Goal: Task Accomplishment & Management: Complete application form

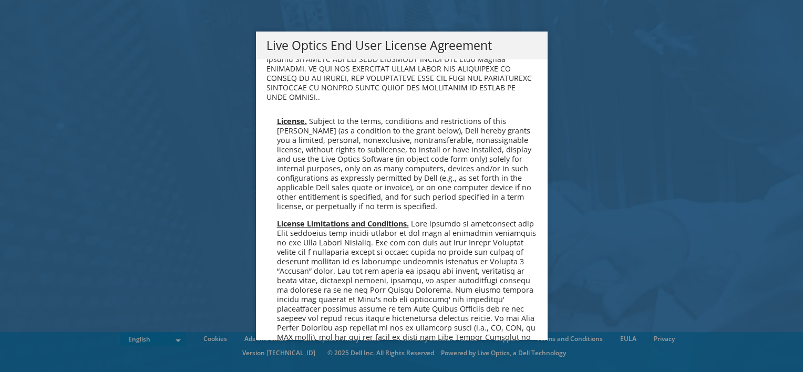
scroll to position [3976, 0]
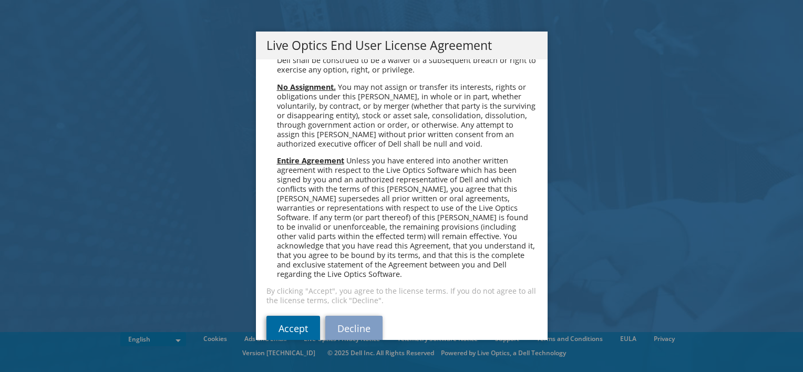
click at [293, 316] on link "Accept" at bounding box center [294, 328] width 54 height 25
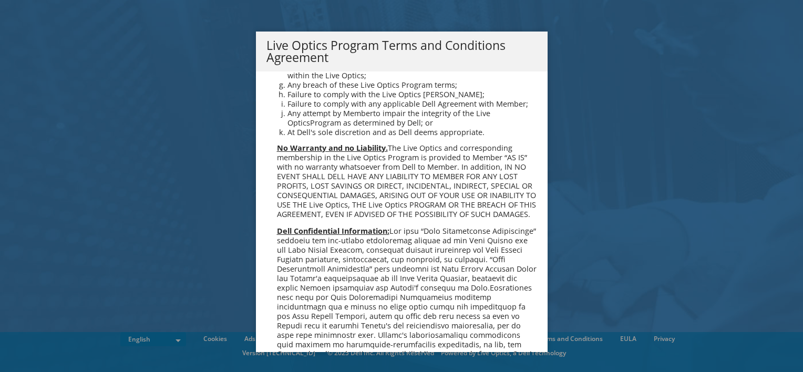
scroll to position [752, 0]
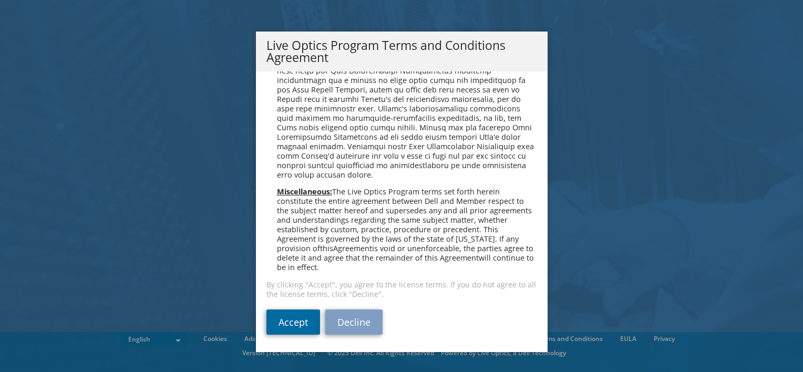
click at [298, 331] on link "Accept" at bounding box center [294, 322] width 54 height 25
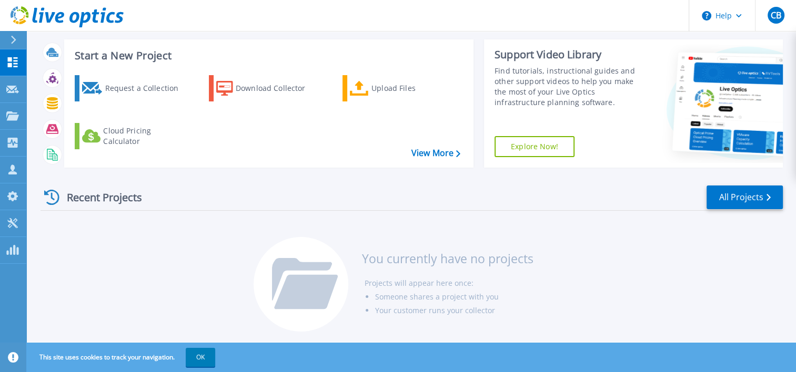
scroll to position [55, 0]
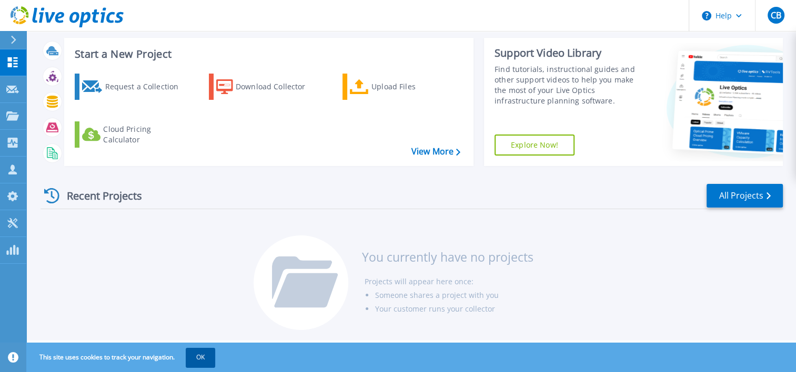
click at [196, 349] on button "OK" at bounding box center [200, 357] width 29 height 19
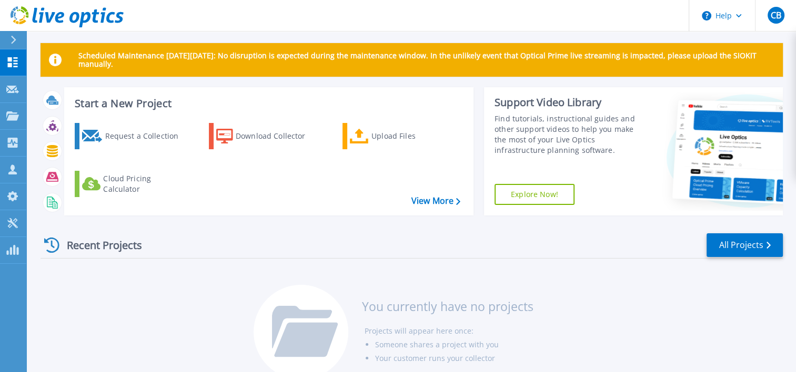
scroll to position [0, 0]
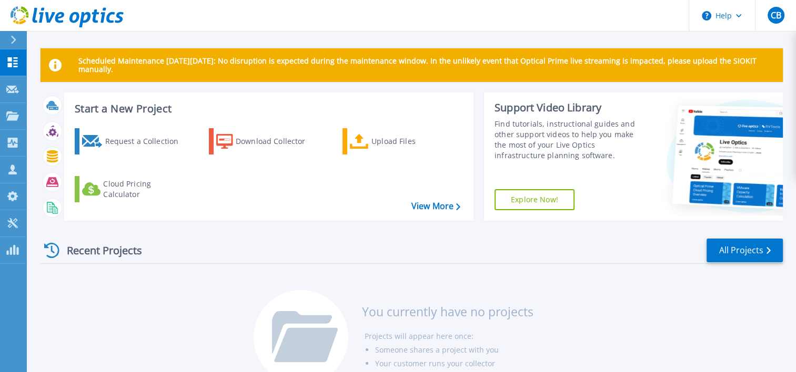
drag, startPoint x: 543, startPoint y: 286, endPoint x: 540, endPoint y: 267, distance: 19.2
click at [543, 286] on div "Recent Projects All Projects You currently have no projects Projects will appea…" at bounding box center [411, 312] width 742 height 166
click at [132, 151] on div "Request a Collection" at bounding box center [147, 141] width 84 height 21
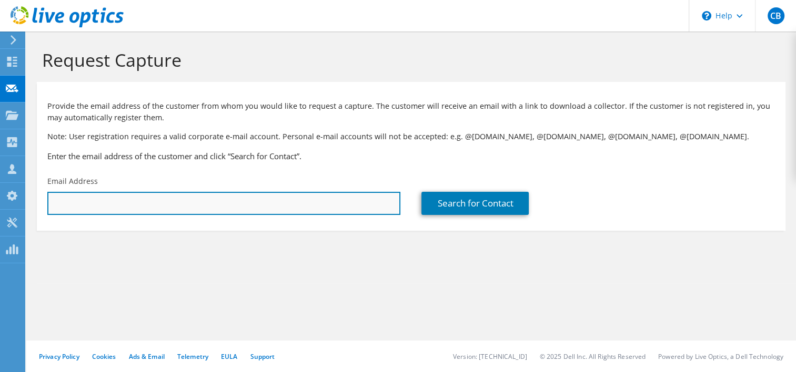
click at [238, 206] on input "text" at bounding box center [223, 203] width 353 height 23
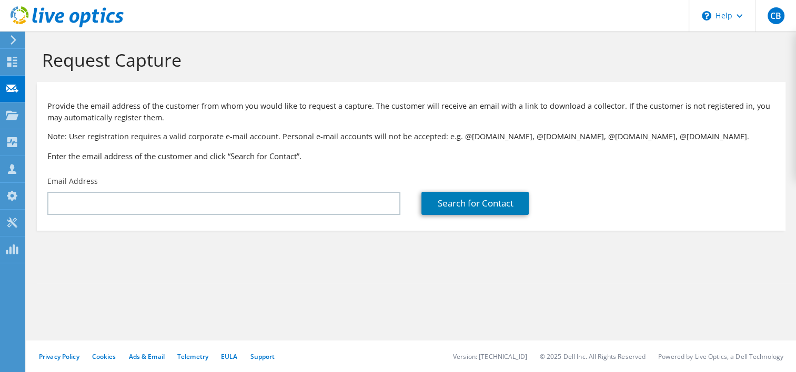
click at [295, 151] on h3 "Enter the email address of the customer and click “Search for Contact”." at bounding box center [410, 156] width 727 height 12
click at [12, 36] on use at bounding box center [14, 39] width 6 height 9
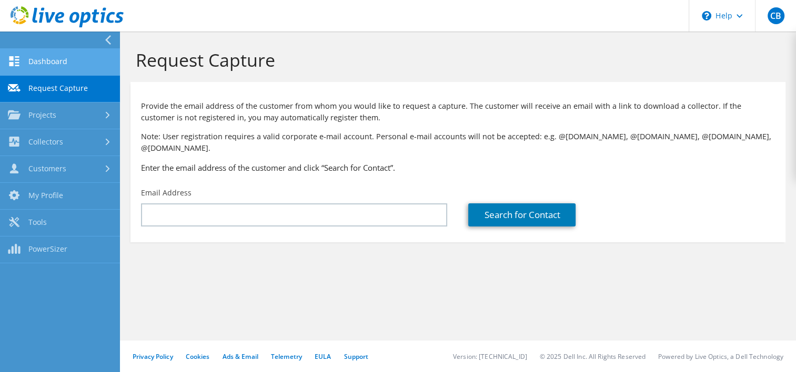
click at [77, 59] on link "Dashboard" at bounding box center [60, 62] width 120 height 27
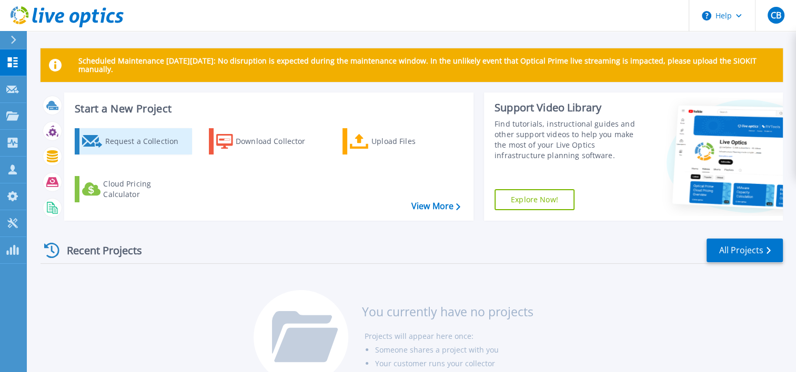
click at [115, 135] on div "Request a Collection" at bounding box center [147, 141] width 84 height 21
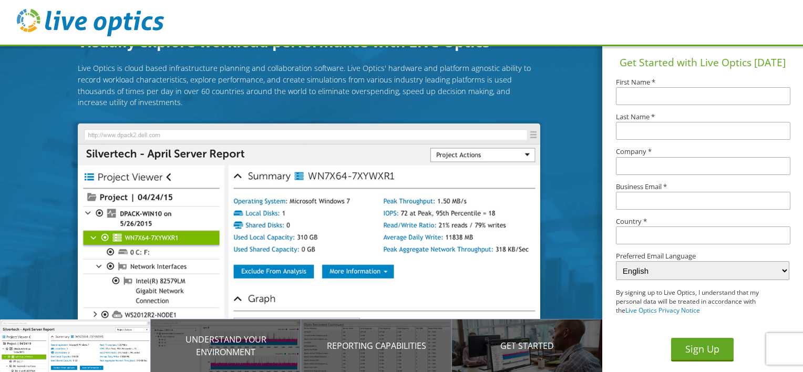
scroll to position [46, 0]
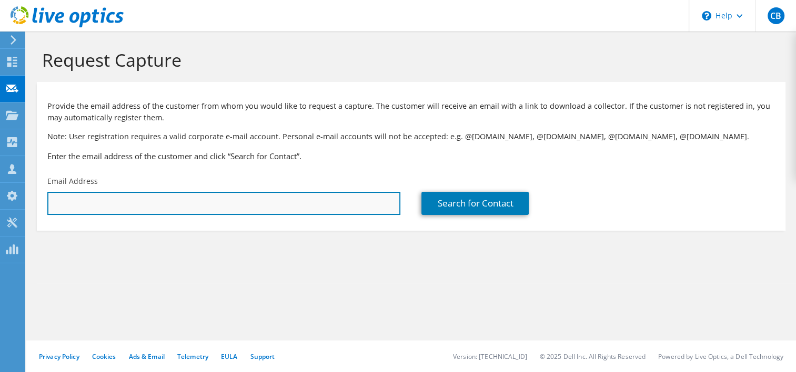
click at [226, 202] on input "text" at bounding box center [223, 203] width 353 height 23
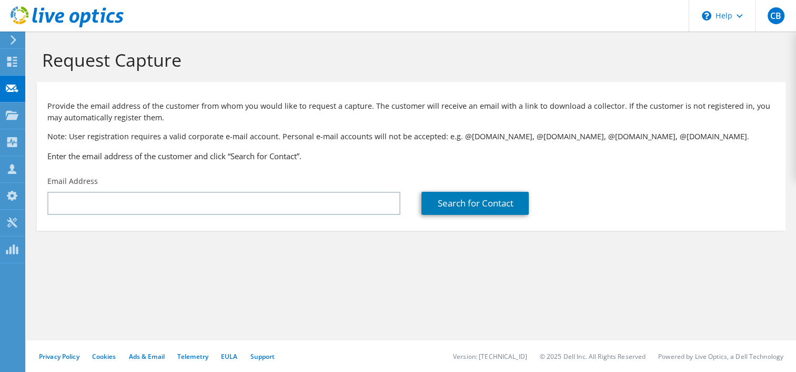
click at [581, 68] on h1 "Request Capture" at bounding box center [408, 60] width 732 height 22
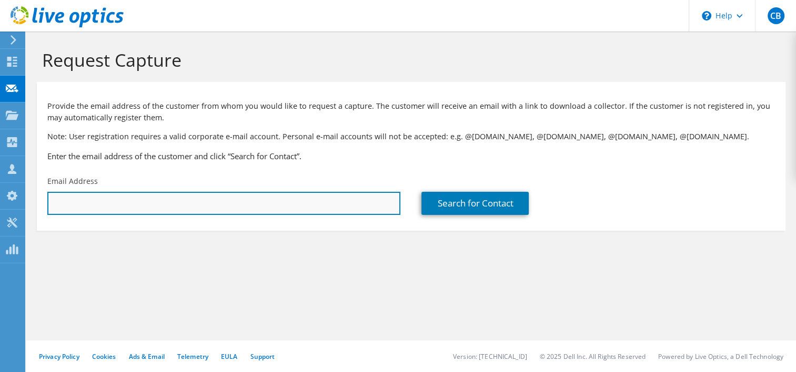
click at [175, 204] on input "text" at bounding box center [223, 203] width 353 height 23
paste input "[EMAIL_ADDRESS][DOMAIN_NAME]"
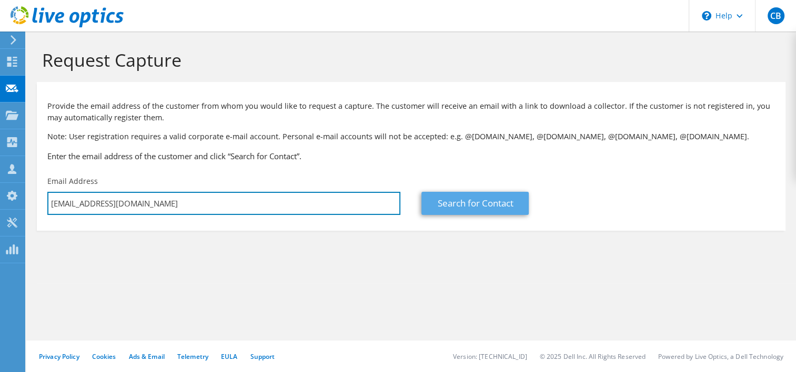
type input "[EMAIL_ADDRESS][DOMAIN_NAME]"
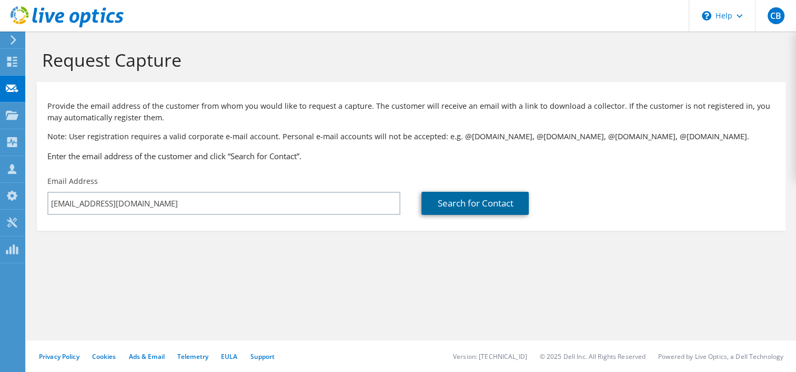
click at [471, 202] on link "Search for Contact" at bounding box center [474, 203] width 107 height 23
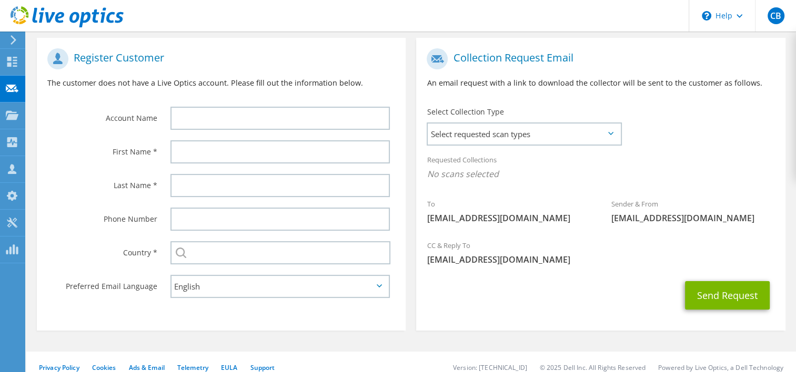
scroll to position [215, 0]
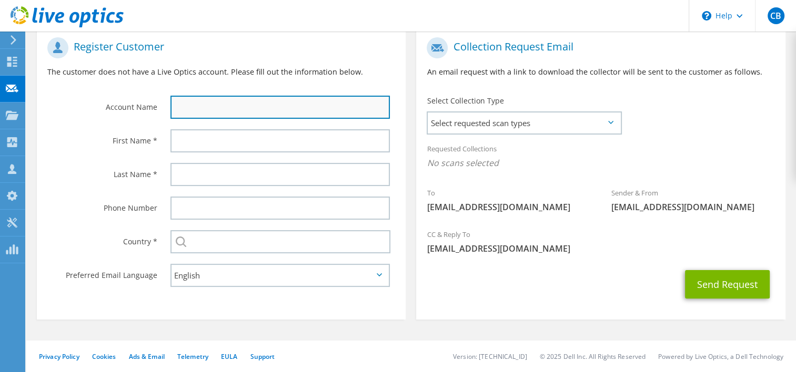
click at [299, 109] on input "text" at bounding box center [280, 107] width 220 height 23
click at [277, 108] on input "text" at bounding box center [280, 107] width 220 height 23
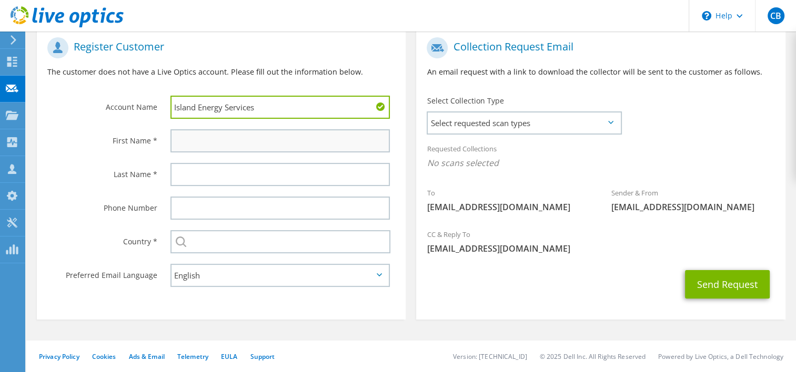
type input "Island Energy Services"
click at [246, 146] on input "text" at bounding box center [280, 140] width 220 height 23
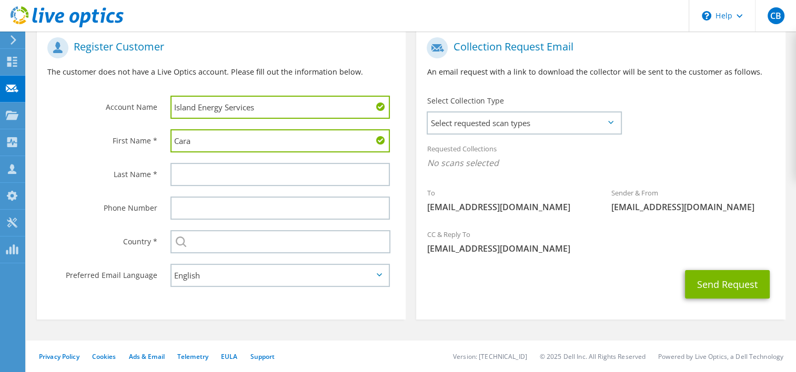
type input "Cara"
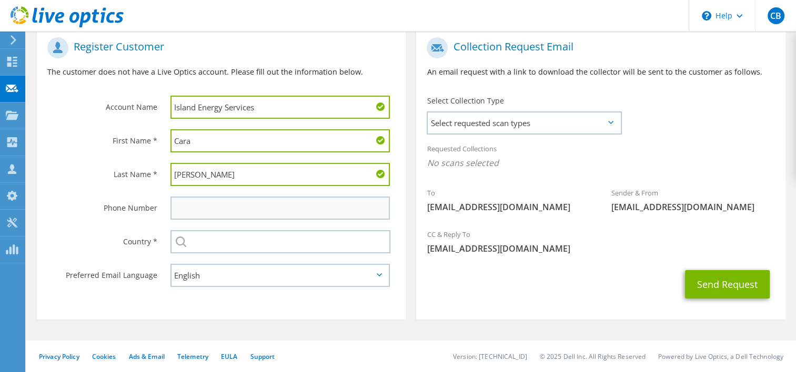
type input "[PERSON_NAME]"
click at [186, 204] on input "text" at bounding box center [280, 208] width 220 height 23
type input "2156887621"
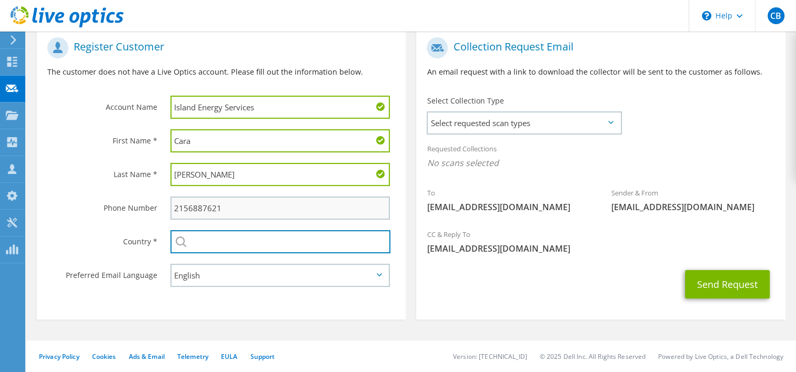
type input "[GEOGRAPHIC_DATA]"
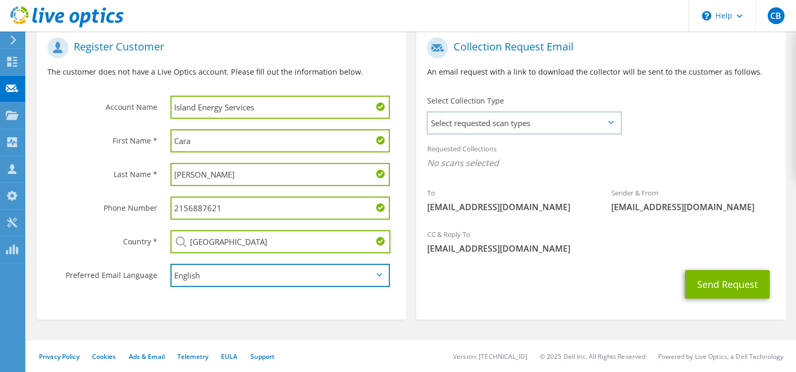
click at [238, 280] on select "English Deutsch Español Français Italiano Polski Português Русский 한국어 中文 日本語" at bounding box center [280, 275] width 220 height 23
click at [373, 305] on section "Register Customer The customer does not have a Live Optics account. Please fill…" at bounding box center [221, 173] width 369 height 293
click at [542, 128] on span "Select requested scan types" at bounding box center [523, 123] width 192 height 21
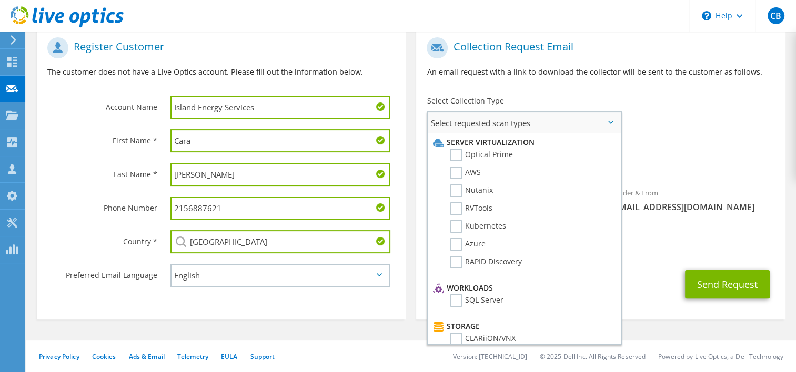
click at [448, 152] on li "Optical Prime" at bounding box center [522, 158] width 184 height 18
click at [462, 153] on label "Optical Prime" at bounding box center [481, 155] width 63 height 13
click at [0, 0] on input "Optical Prime" at bounding box center [0, 0] width 0 height 0
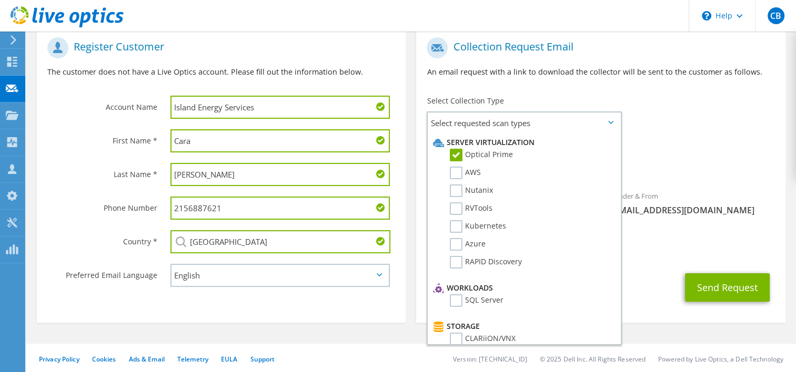
click at [702, 122] on div "To [EMAIL_ADDRESS][DOMAIN_NAME] Sender & From [EMAIL_ADDRESS][DOMAIN_NAME]" at bounding box center [600, 129] width 369 height 195
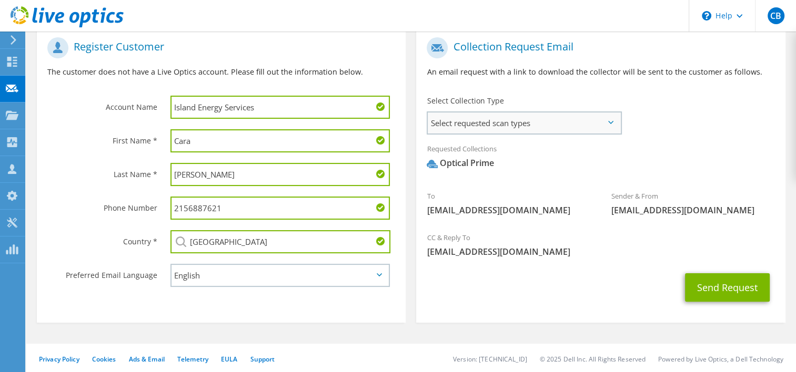
click at [575, 118] on span "Select requested scan types" at bounding box center [523, 123] width 192 height 21
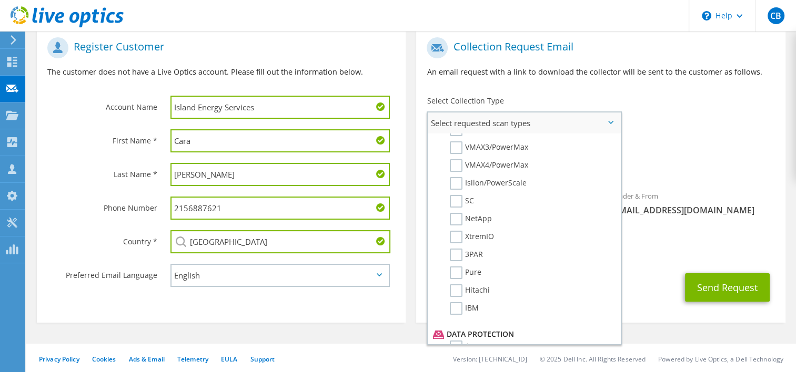
scroll to position [368, 0]
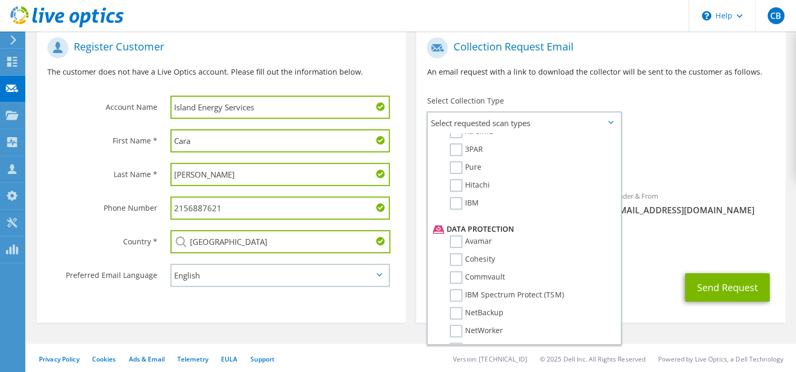
click at [738, 124] on div "To [EMAIL_ADDRESS][DOMAIN_NAME] Sender & From [EMAIL_ADDRESS][DOMAIN_NAME]" at bounding box center [600, 129] width 369 height 195
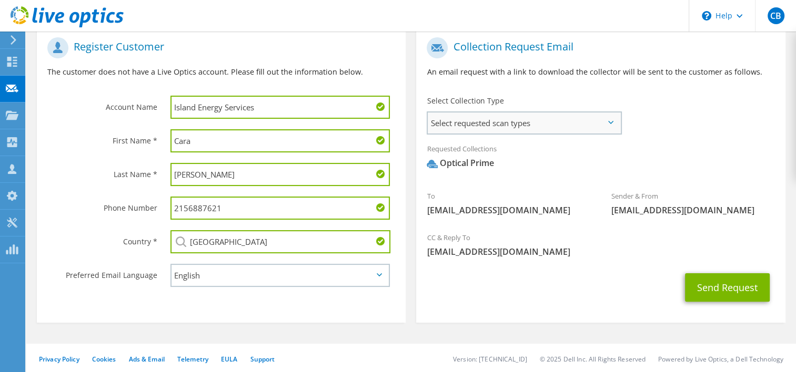
click at [597, 124] on span "Select requested scan types" at bounding box center [523, 123] width 192 height 21
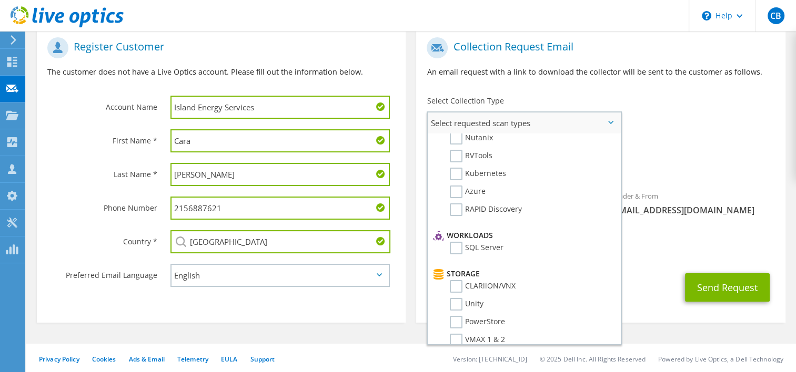
scroll to position [0, 0]
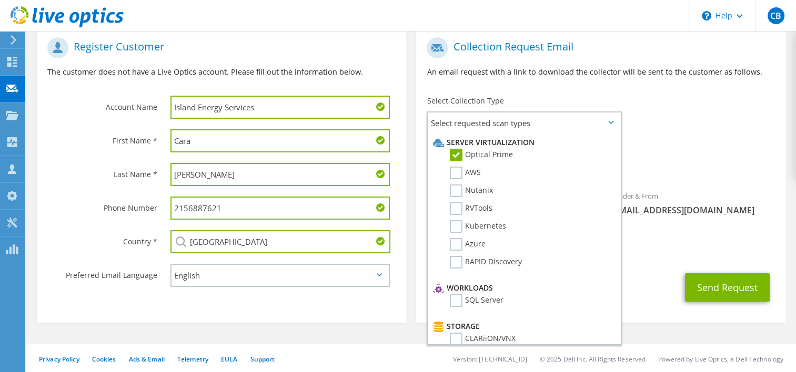
click at [610, 121] on icon at bounding box center [610, 122] width 5 height 3
